Goal: Task Accomplishment & Management: Use online tool/utility

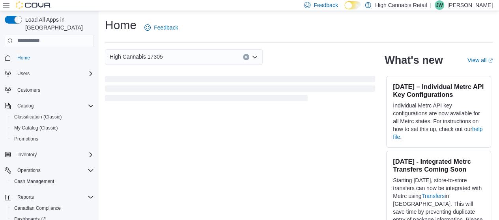
click at [180, 103] on div "High Cannabis 17305" at bounding box center [240, 76] width 270 height 54
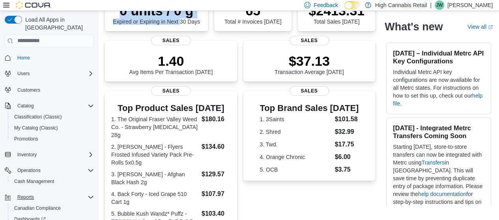
scroll to position [95, 0]
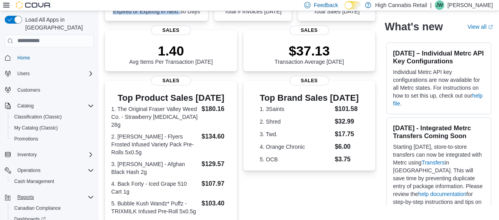
click at [90, 196] on icon "Complex example" at bounding box center [90, 197] width 5 height 2
click at [90, 195] on icon "Complex example" at bounding box center [90, 197] width 2 height 5
click at [90, 196] on icon "Complex example" at bounding box center [90, 197] width 5 height 2
click at [90, 168] on icon "Complex example" at bounding box center [91, 171] width 6 height 6
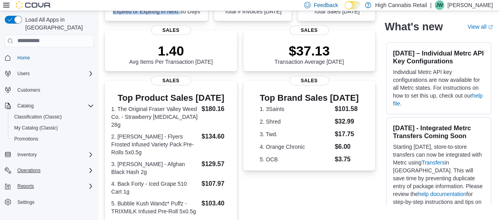
click at [90, 168] on icon "Complex example" at bounding box center [91, 171] width 6 height 6
click at [90, 197] on div "Home Users Customers Catalog Classification (Classic) My Catalog (Classic) Prom…" at bounding box center [49, 135] width 89 height 170
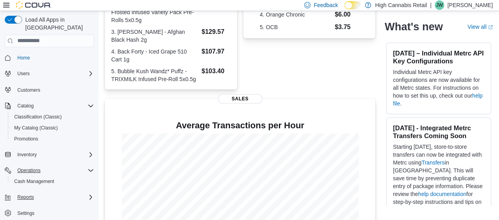
scroll to position [257, 0]
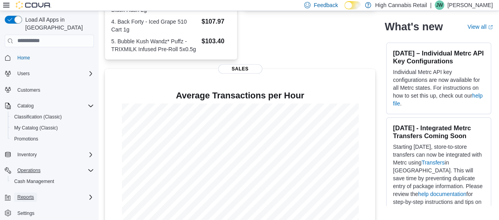
click at [17, 193] on button "Reports" at bounding box center [25, 197] width 23 height 9
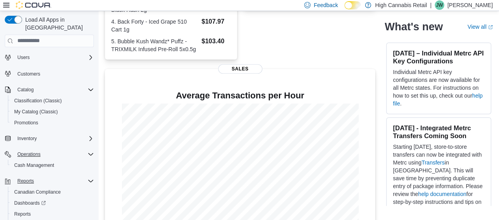
scroll to position [32, 0]
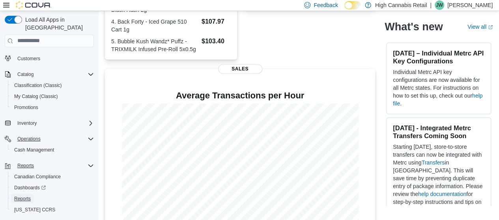
click at [17, 196] on span "Reports" at bounding box center [22, 199] width 17 height 6
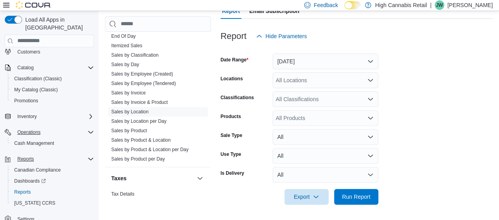
scroll to position [568, 0]
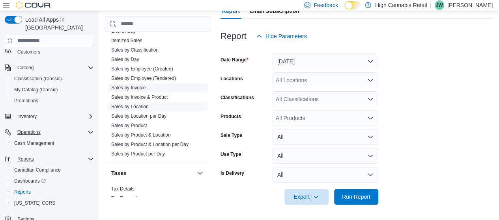
click at [128, 88] on link "Sales by Invoice" at bounding box center [128, 88] width 34 height 6
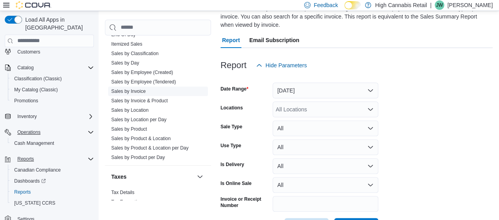
scroll to position [35, 0]
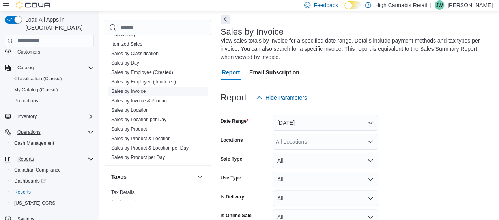
click at [128, 89] on link "Sales by Invoice" at bounding box center [128, 92] width 34 height 6
click at [357, 120] on button "Yesterday" at bounding box center [325, 123] width 106 height 16
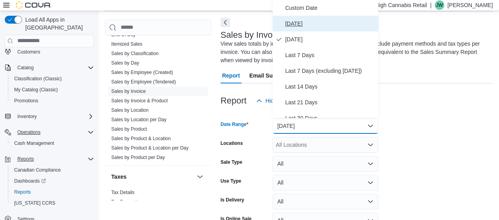
click at [312, 23] on span "Today" at bounding box center [330, 23] width 90 height 9
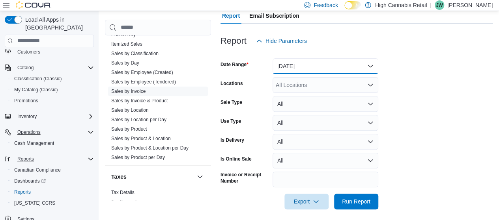
scroll to position [96, 0]
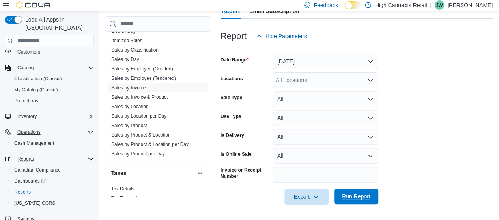
click at [362, 199] on span "Run Report" at bounding box center [356, 197] width 28 height 8
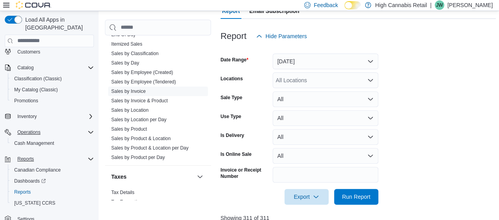
click at [351, 83] on div "All Locations" at bounding box center [325, 81] width 106 height 16
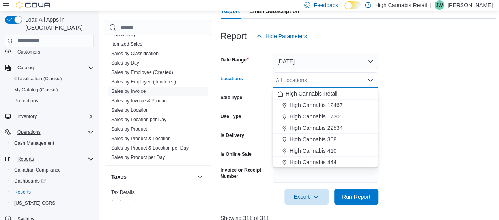
click at [342, 117] on span "High Cannabis 17305" at bounding box center [315, 117] width 53 height 8
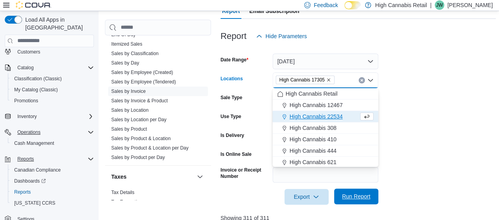
click at [350, 199] on span "Run Report" at bounding box center [356, 197] width 28 height 8
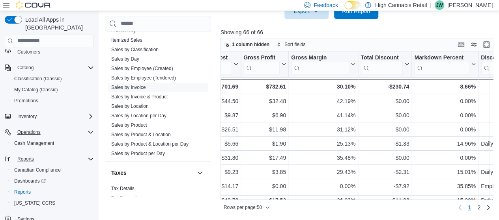
scroll to position [0, 678]
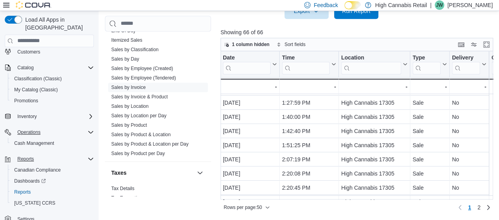
scroll to position [225, 54]
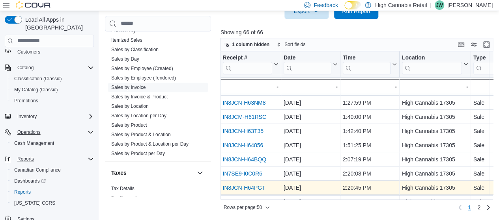
click at [234, 187] on link "IN8JCN-H64PGT" at bounding box center [243, 188] width 43 height 6
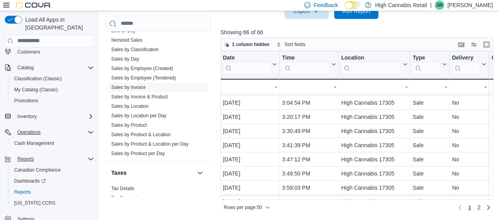
scroll to position [396, 54]
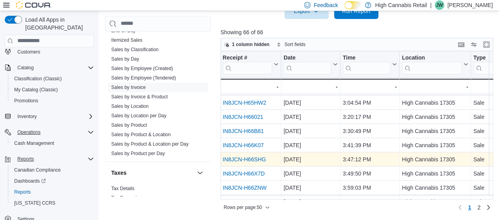
click at [244, 160] on link "IN8JCN-H66SHG" at bounding box center [243, 160] width 43 height 6
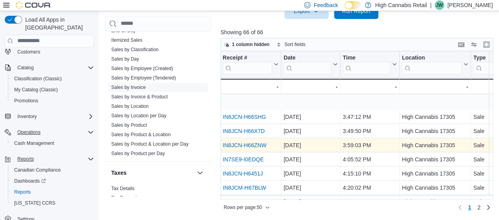
scroll to position [481, 54]
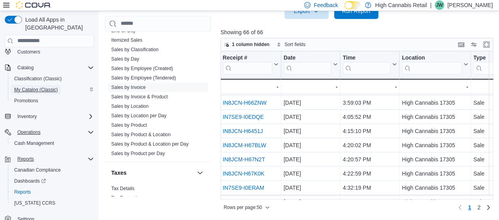
click at [38, 85] on span "My Catalog (Classic)" at bounding box center [36, 89] width 44 height 9
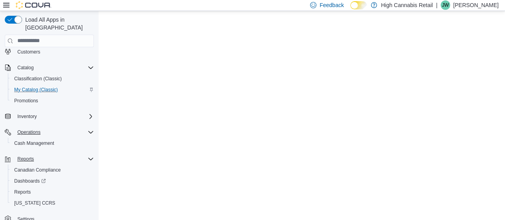
click at [206, 11] on html at bounding box center [302, 11] width 406 height 0
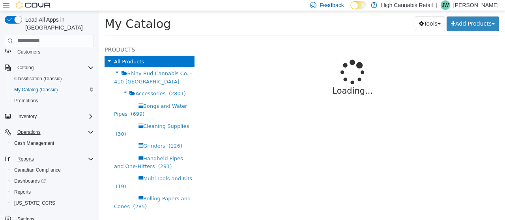
select select "**********"
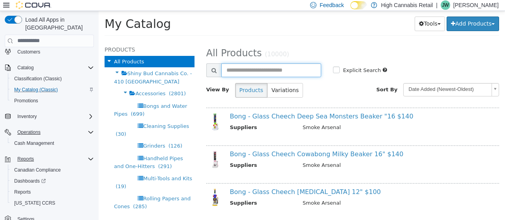
click at [259, 72] on input "text" at bounding box center [271, 70] width 100 height 14
type input "**********"
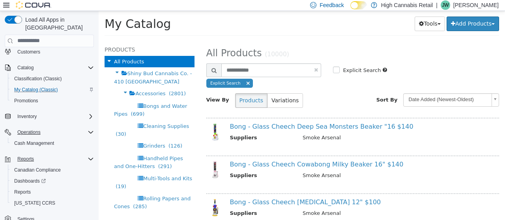
select select "**********"
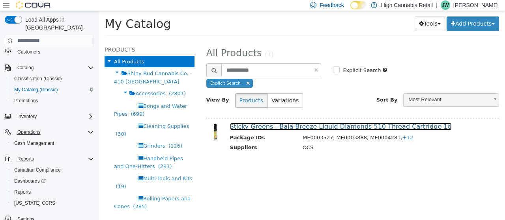
click at [305, 124] on link "Sticky Greens - Baja Breeze Liquid Diamonds 510 Thread Cartridge 1g" at bounding box center [341, 126] width 222 height 7
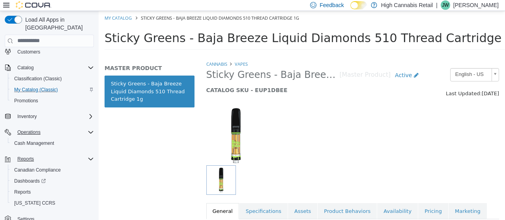
scroll to position [129, 0]
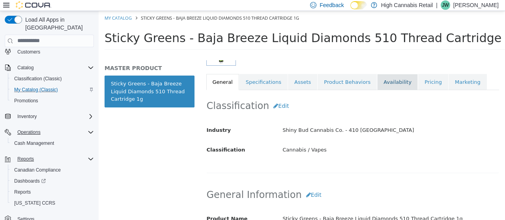
click at [383, 86] on link "Availability" at bounding box center [397, 82] width 41 height 17
